Goal: Obtain resource: Obtain resource

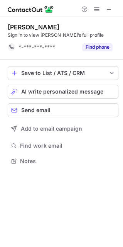
scroll to position [155, 123]
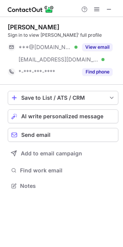
scroll to position [180, 123]
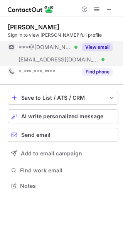
click at [88, 47] on button "View email" at bounding box center [97, 47] width 31 height 8
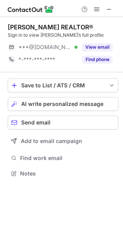
scroll to position [4, 4]
click at [94, 46] on button "View email" at bounding box center [97, 47] width 31 height 8
